Goal: Navigation & Orientation: Find specific page/section

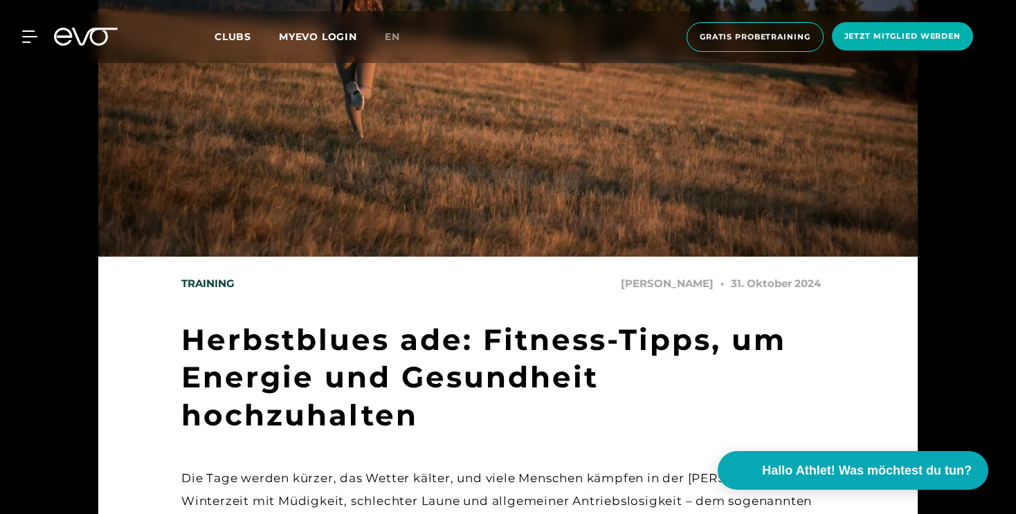
scroll to position [122, 0]
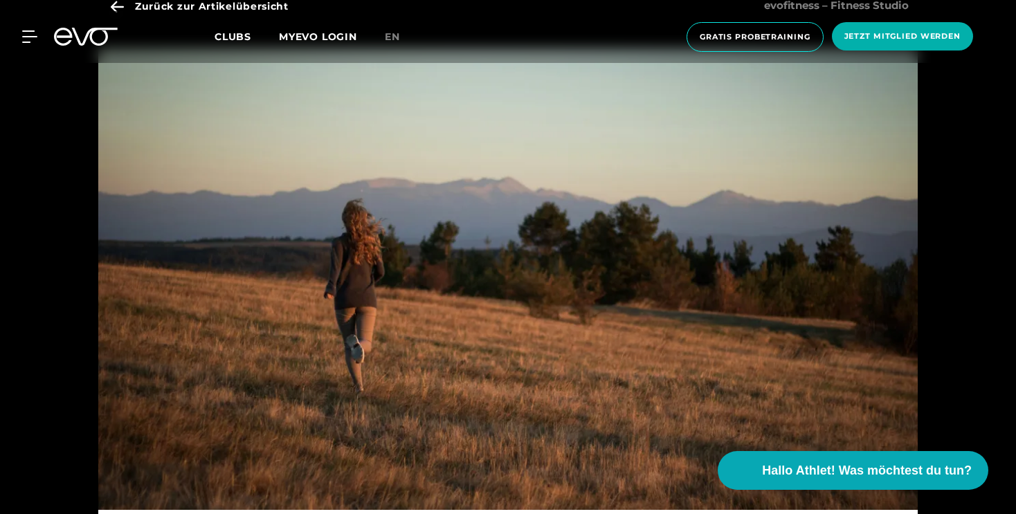
click at [46, 41] on div at bounding box center [86, 37] width 80 height 18
click at [30, 37] on icon at bounding box center [32, 36] width 19 height 11
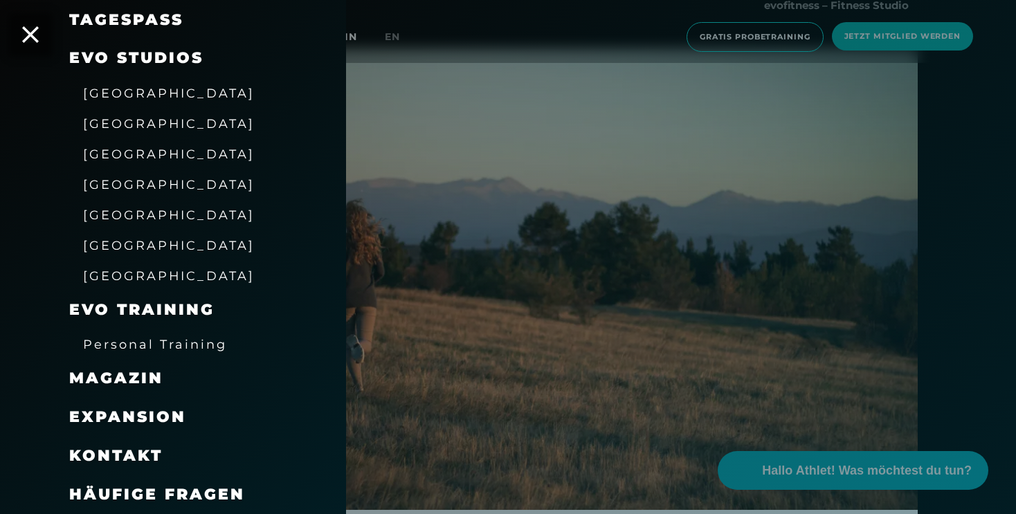
scroll to position [127, 0]
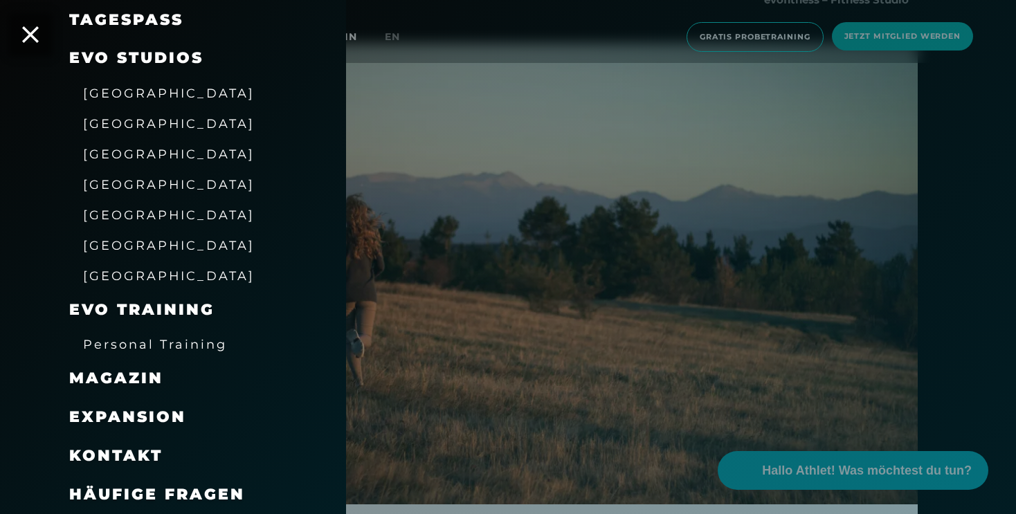
click at [144, 251] on span "[GEOGRAPHIC_DATA]" at bounding box center [169, 245] width 172 height 15
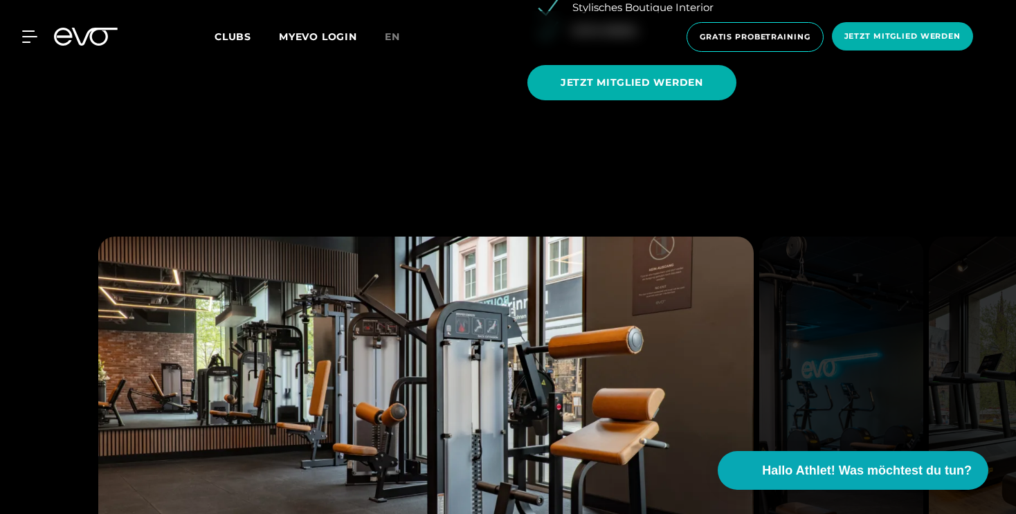
scroll to position [1596, 0]
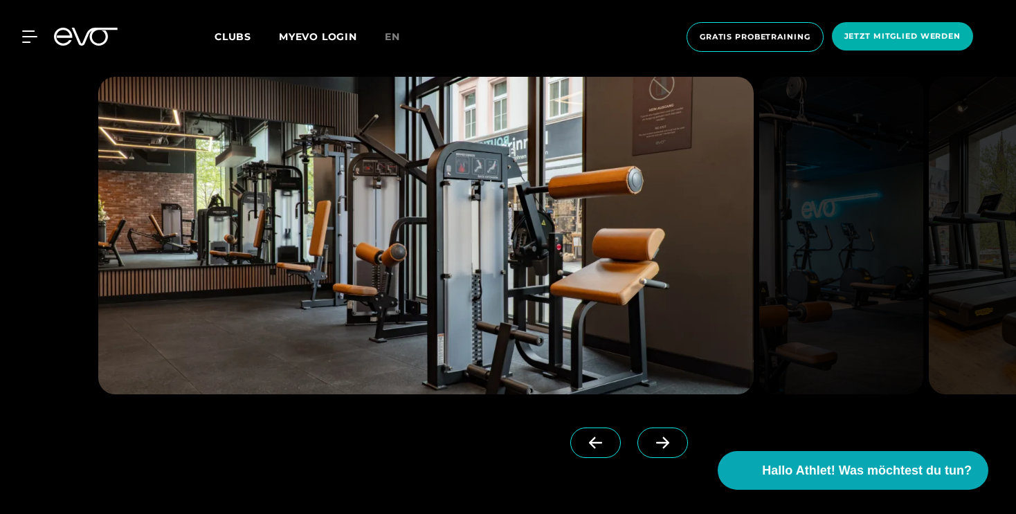
click at [651, 440] on icon at bounding box center [663, 443] width 24 height 12
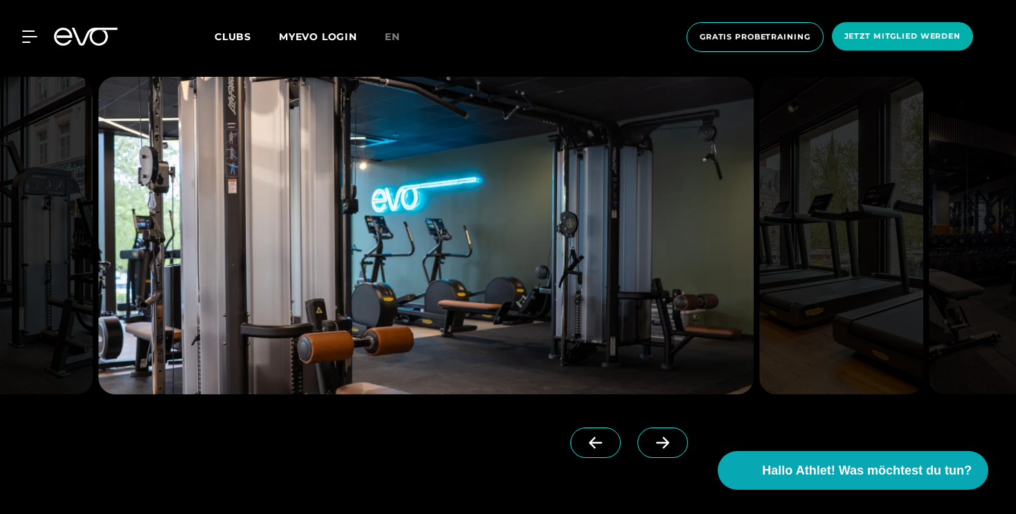
click at [581, 429] on span at bounding box center [595, 443] width 51 height 30
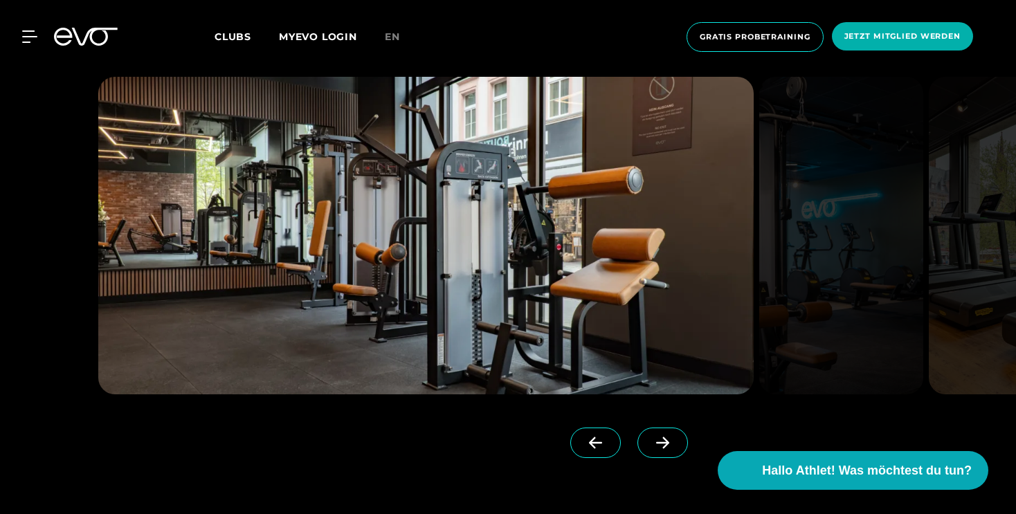
click at [651, 440] on icon at bounding box center [663, 443] width 24 height 12
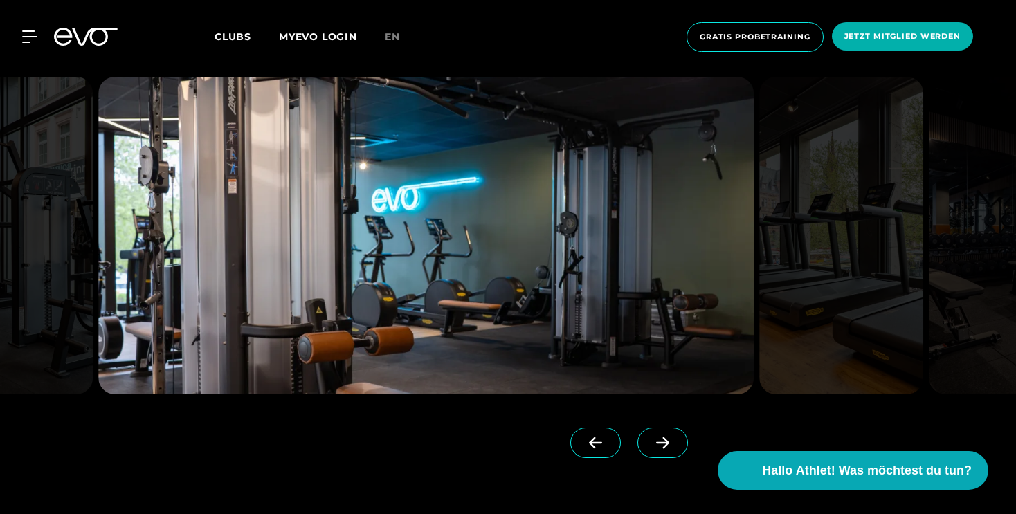
click at [651, 440] on icon at bounding box center [663, 443] width 24 height 12
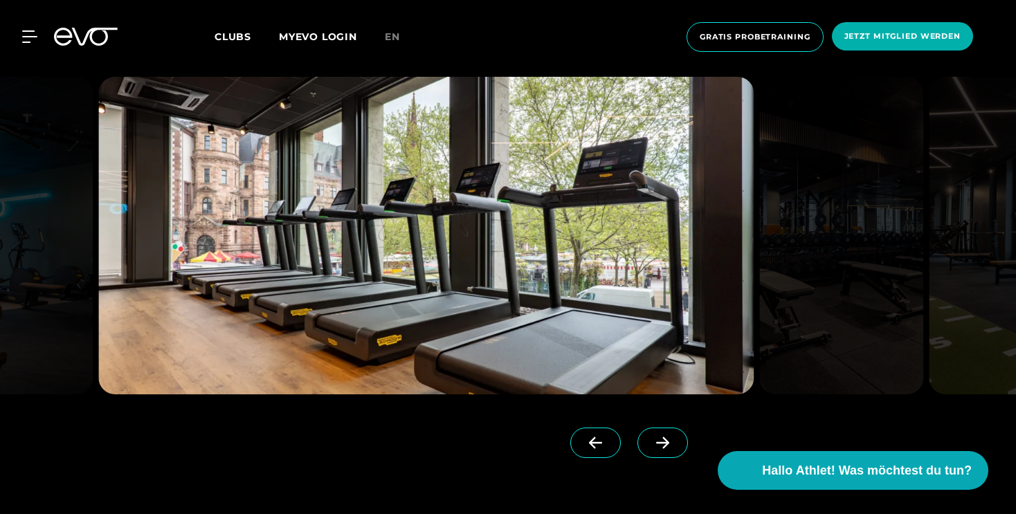
click at [651, 440] on icon at bounding box center [663, 443] width 24 height 12
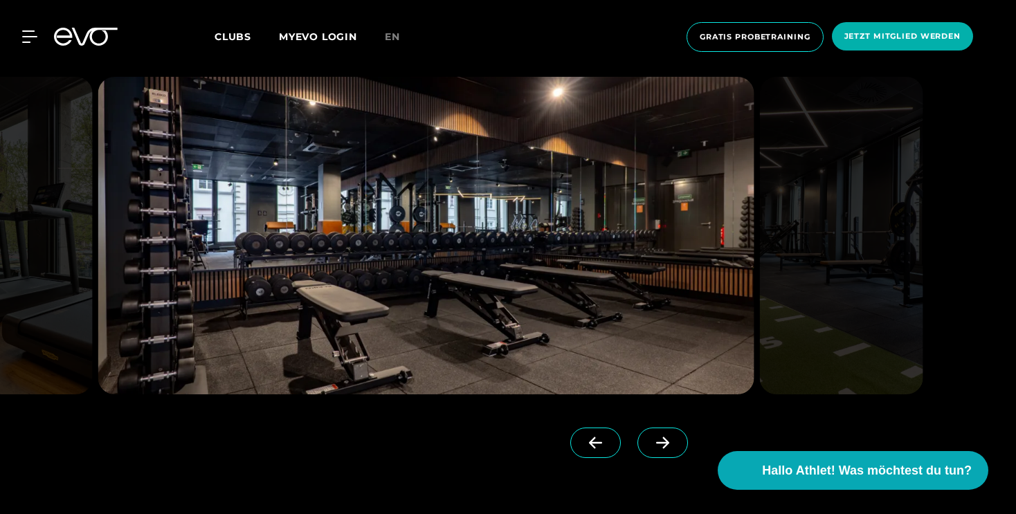
click at [651, 440] on icon at bounding box center [663, 443] width 24 height 12
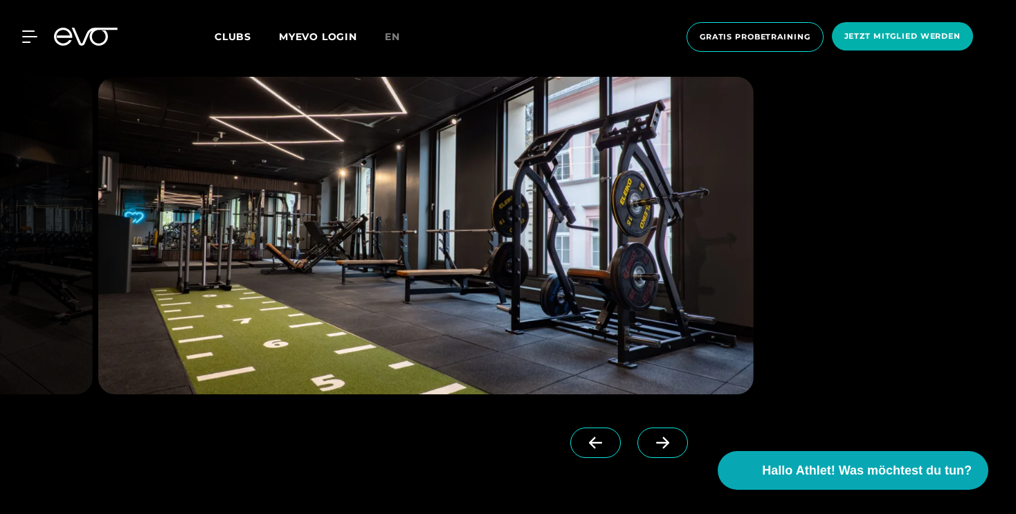
click at [651, 440] on icon at bounding box center [663, 443] width 24 height 12
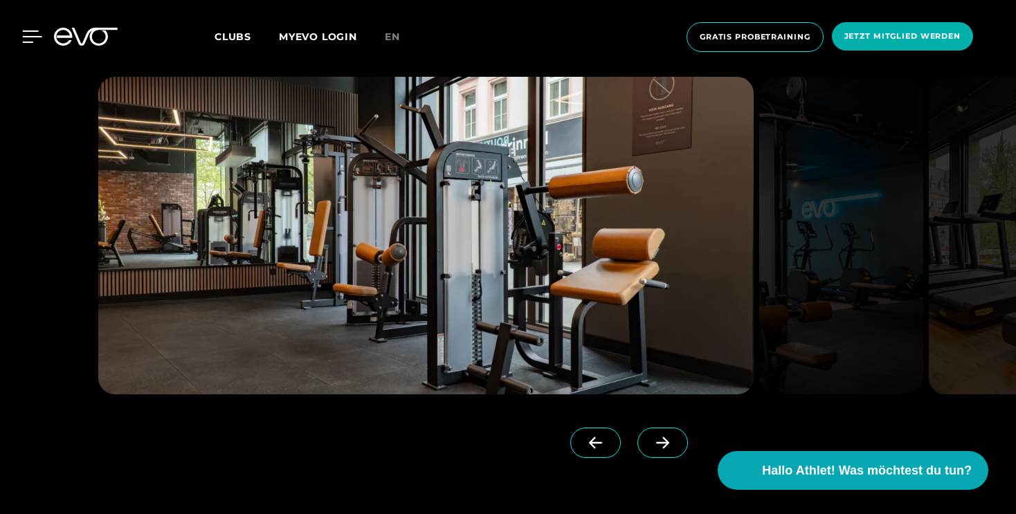
click at [33, 42] on icon at bounding box center [32, 36] width 20 height 12
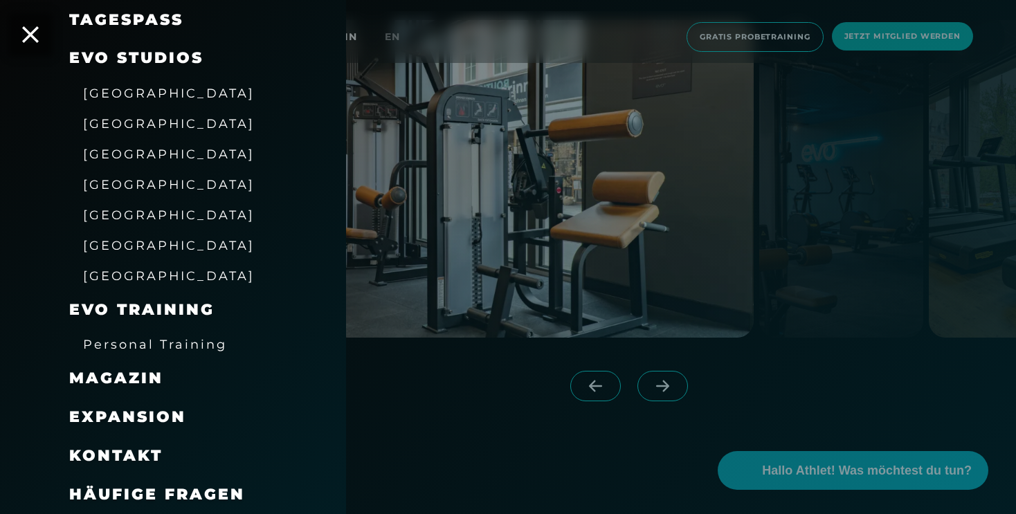
scroll to position [1655, 0]
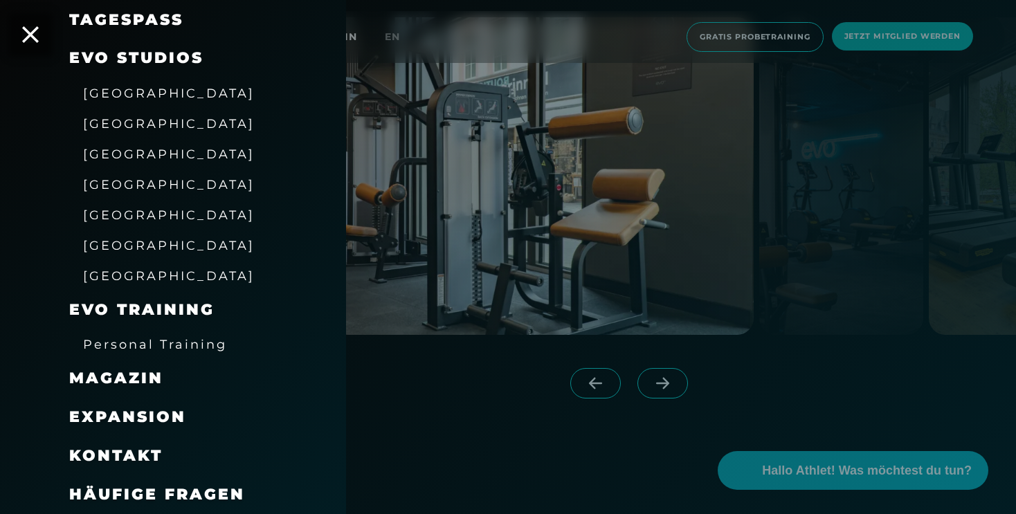
click at [136, 381] on span "Magazin" at bounding box center [116, 378] width 94 height 19
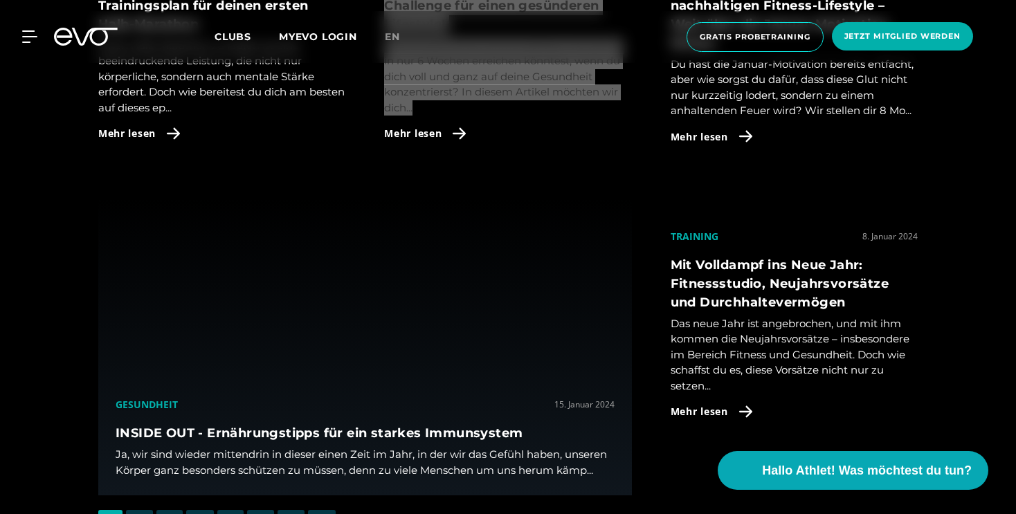
scroll to position [3731, 0]
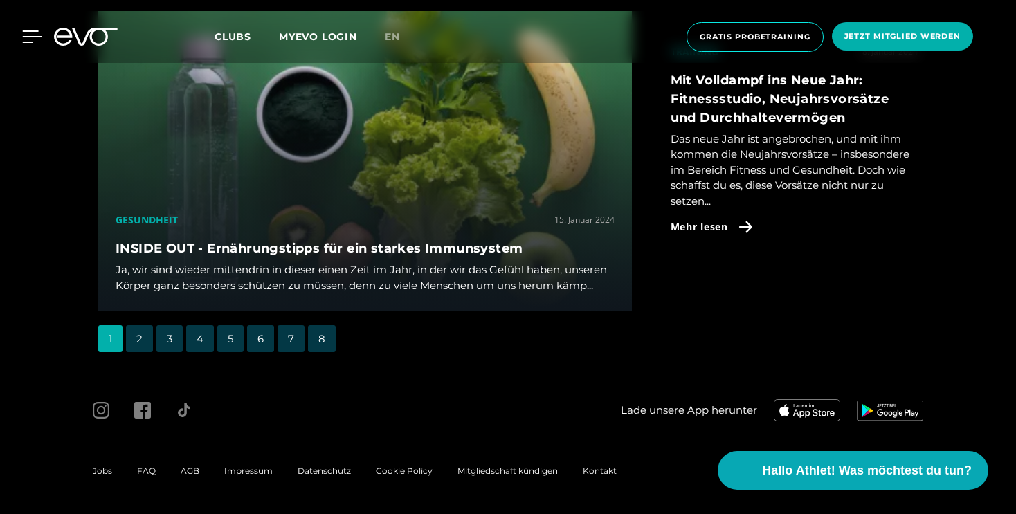
click at [30, 38] on icon at bounding box center [32, 36] width 20 height 12
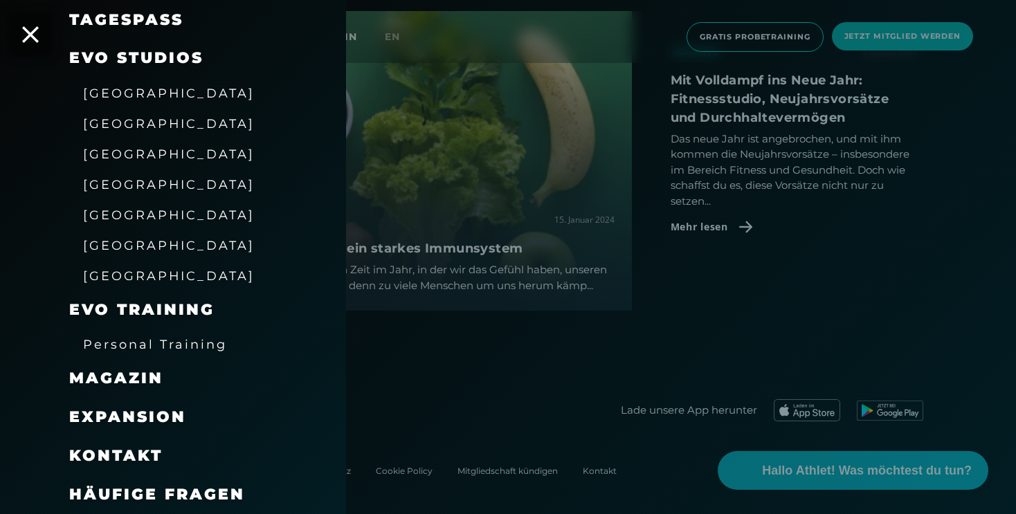
click at [147, 398] on div "Expansion" at bounding box center [190, 417] width 242 height 39
click at [154, 424] on span "Expansion" at bounding box center [127, 417] width 117 height 19
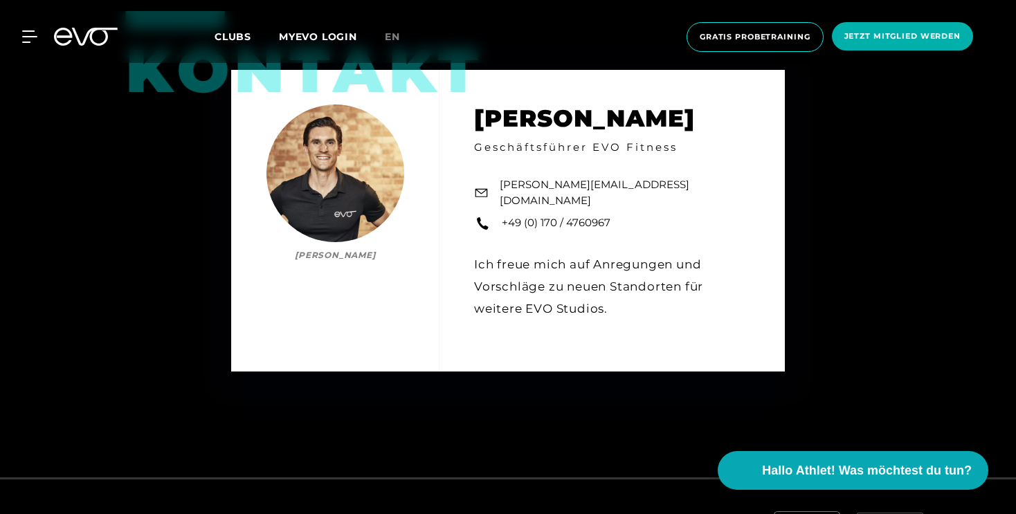
scroll to position [2027, 0]
